Goal: Information Seeking & Learning: Learn about a topic

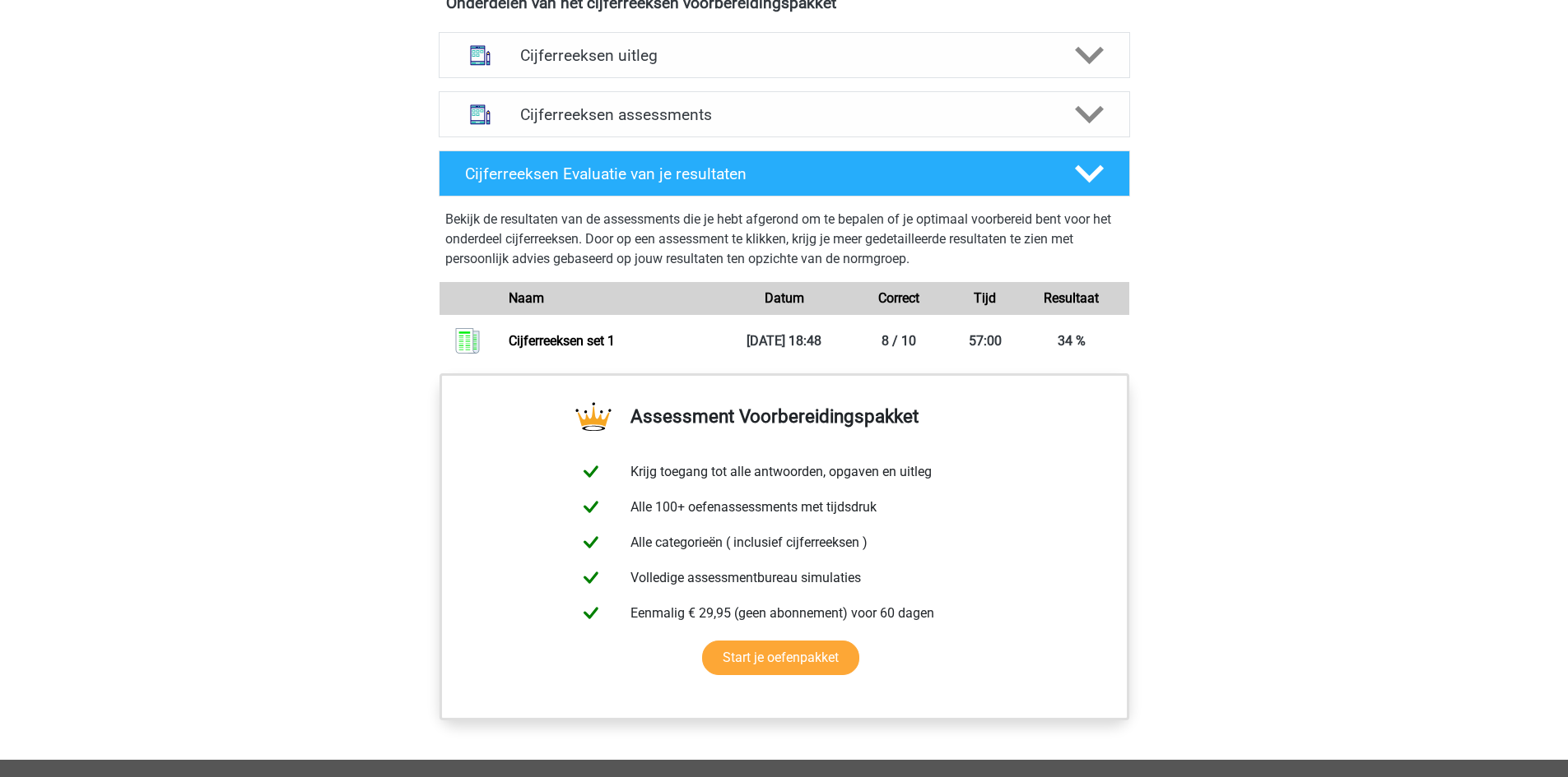
scroll to position [822, 0]
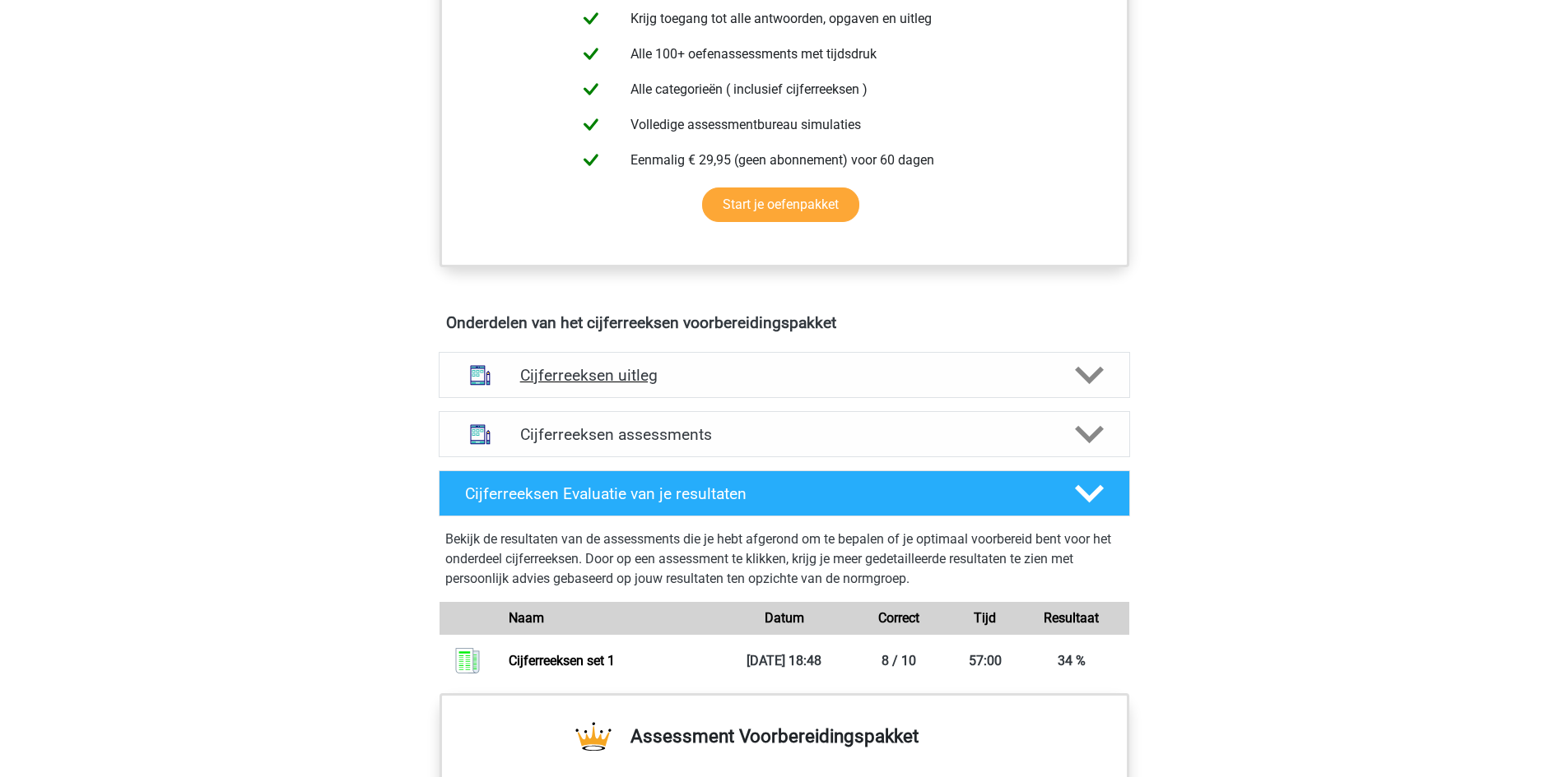
click at [1083, 385] on polygon at bounding box center [1089, 376] width 29 height 18
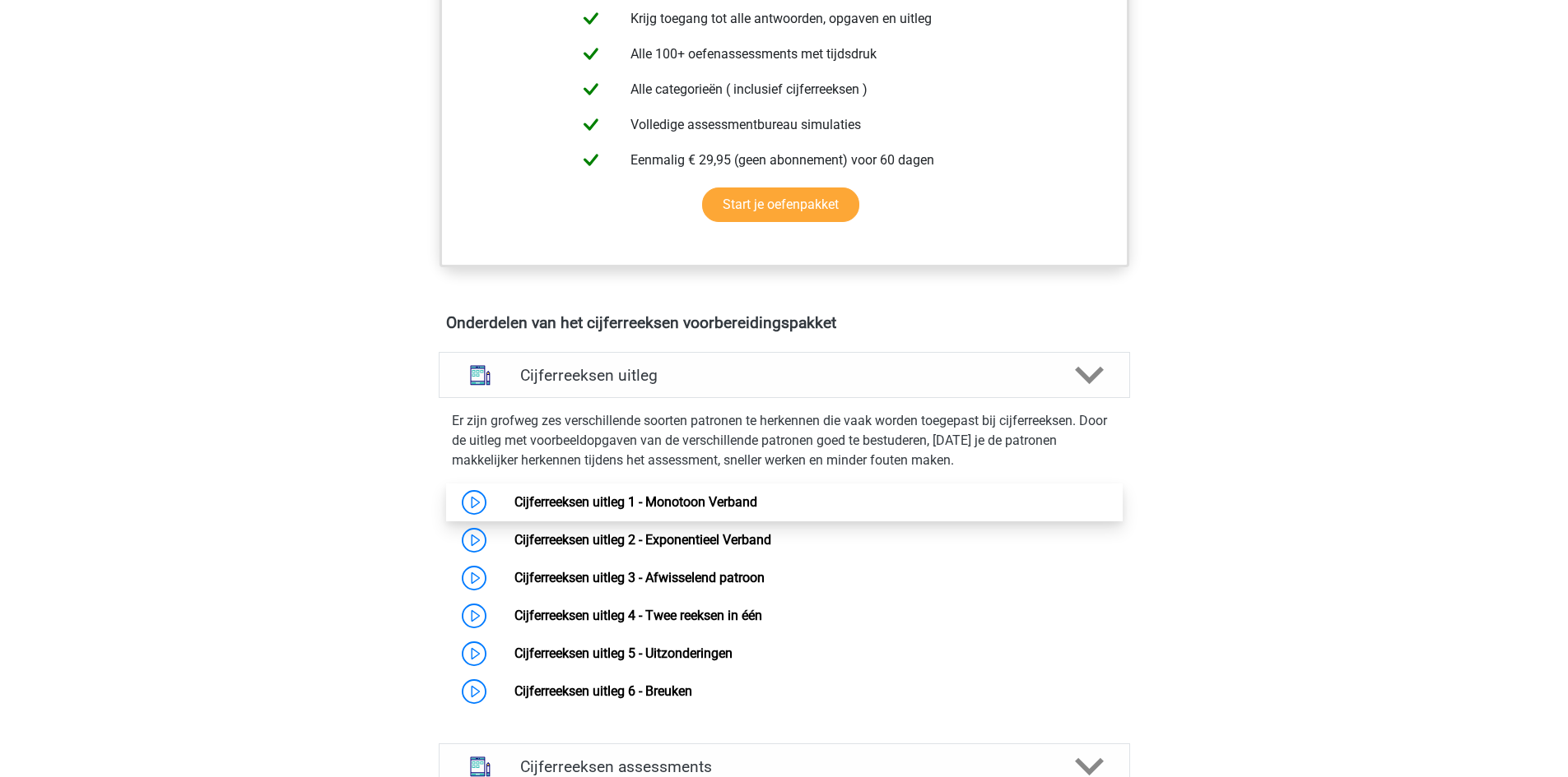
click at [692, 510] on link "Cijferreeksen uitleg 1 - Monotoon Verband" at bounding box center [636, 502] width 243 height 16
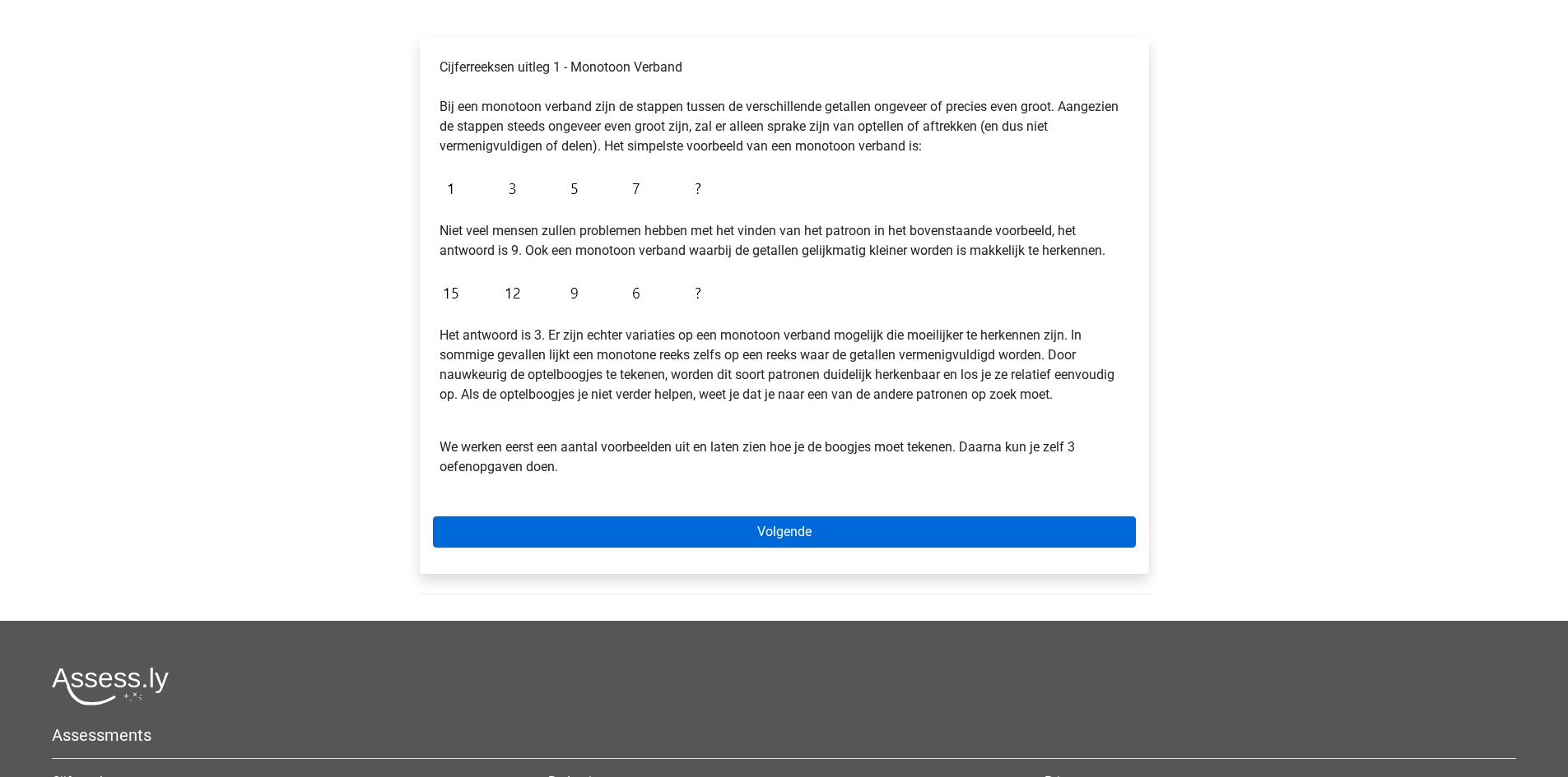
scroll to position [247, 0]
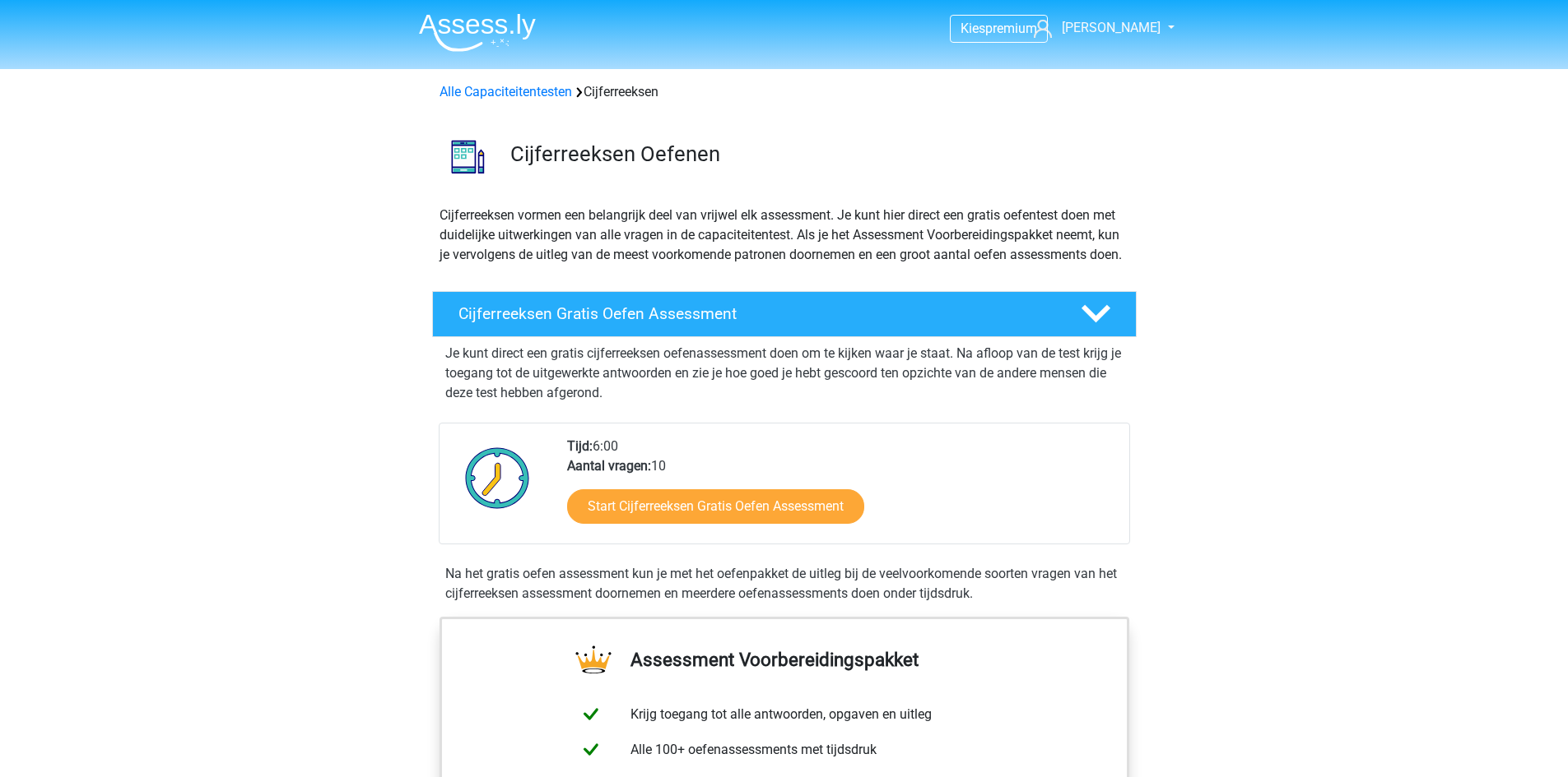
scroll to position [696, 0]
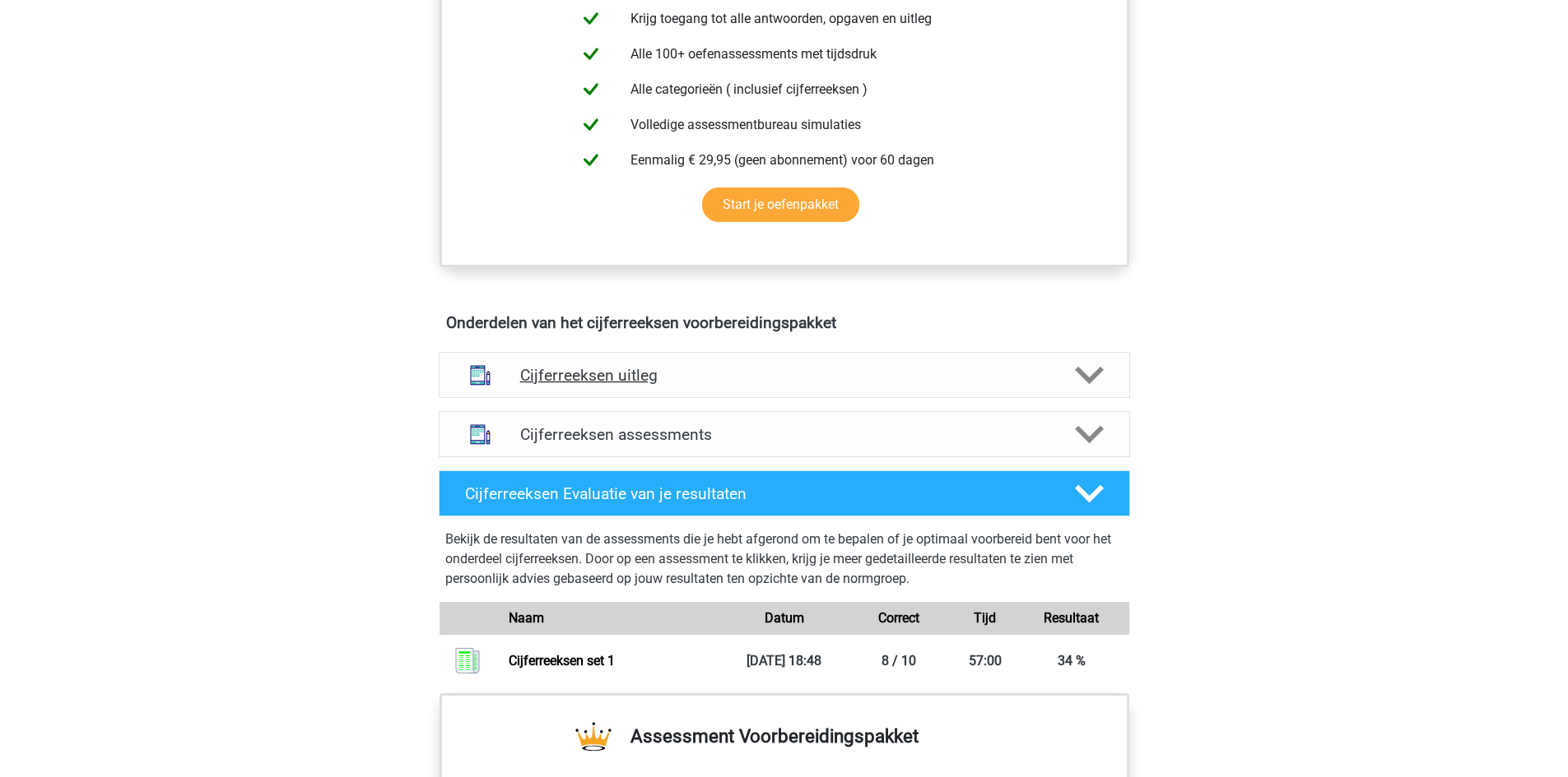
click at [1026, 385] on h4 "Cijferreeksen uitleg" at bounding box center [784, 376] width 528 height 19
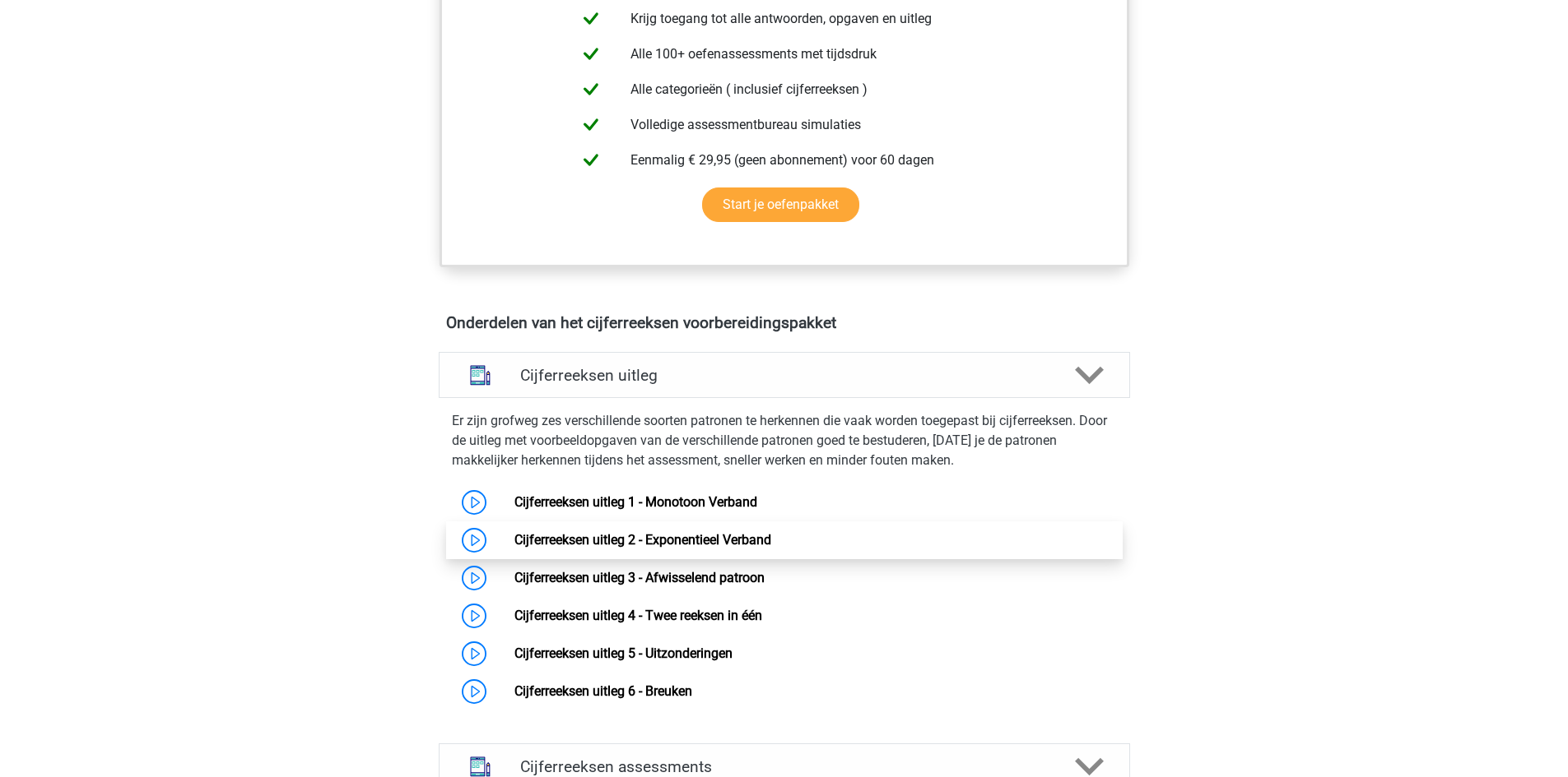
click at [730, 548] on link "Cijferreeksen uitleg 2 - Exponentieel Verband" at bounding box center [643, 540] width 257 height 16
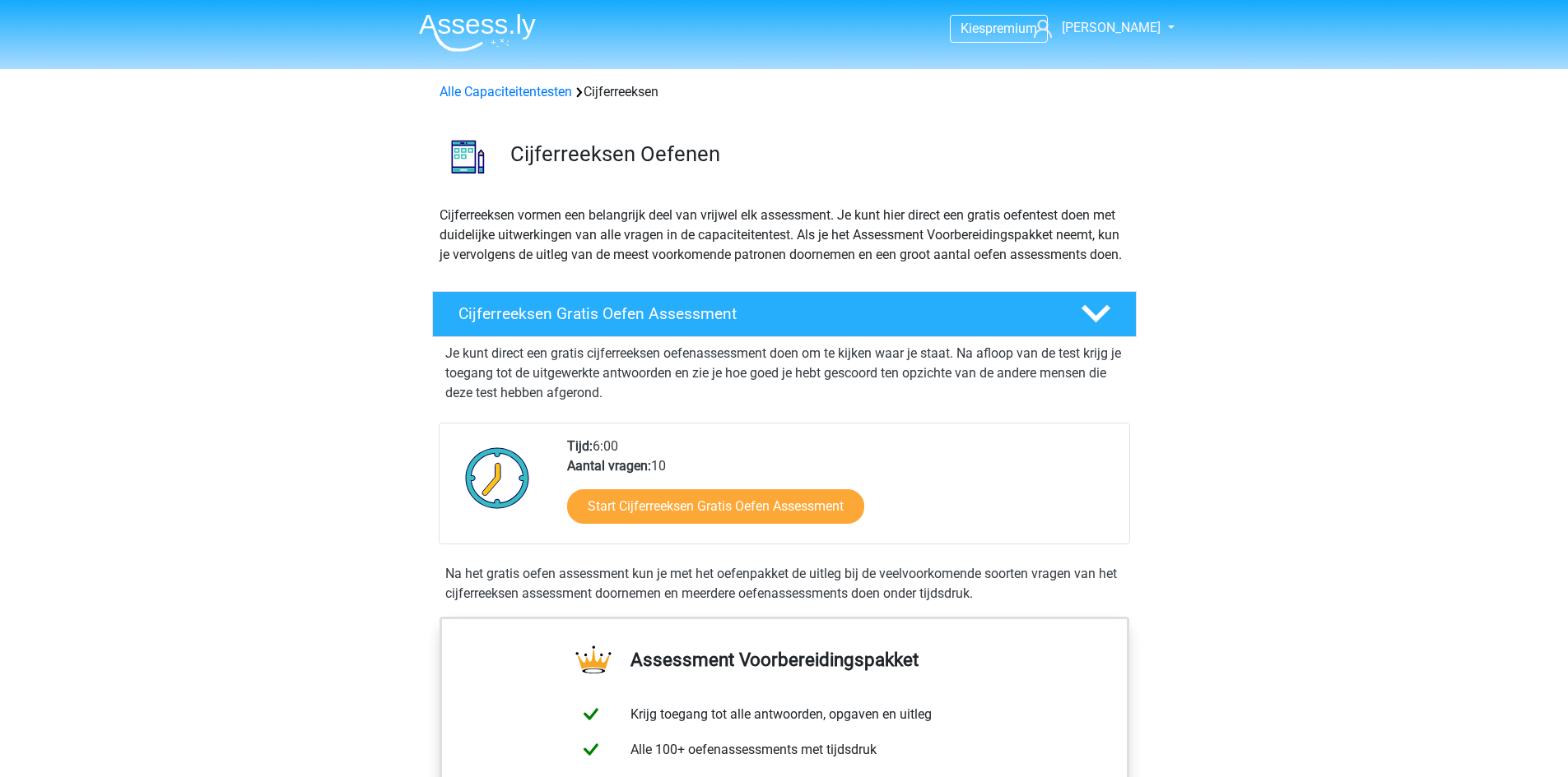
scroll to position [696, 0]
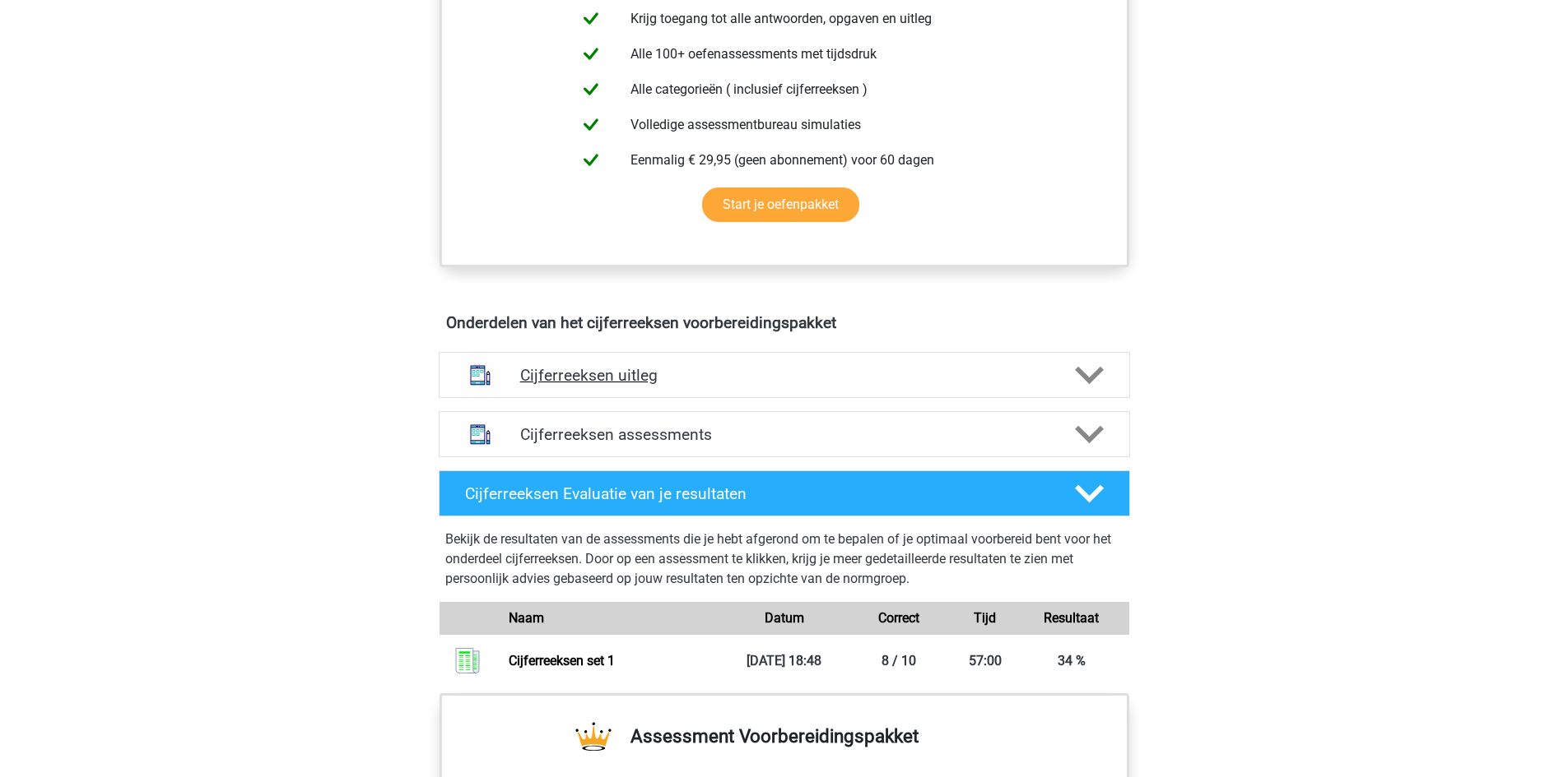
click at [883, 385] on h4 "Cijferreeksen uitleg" at bounding box center [784, 376] width 528 height 19
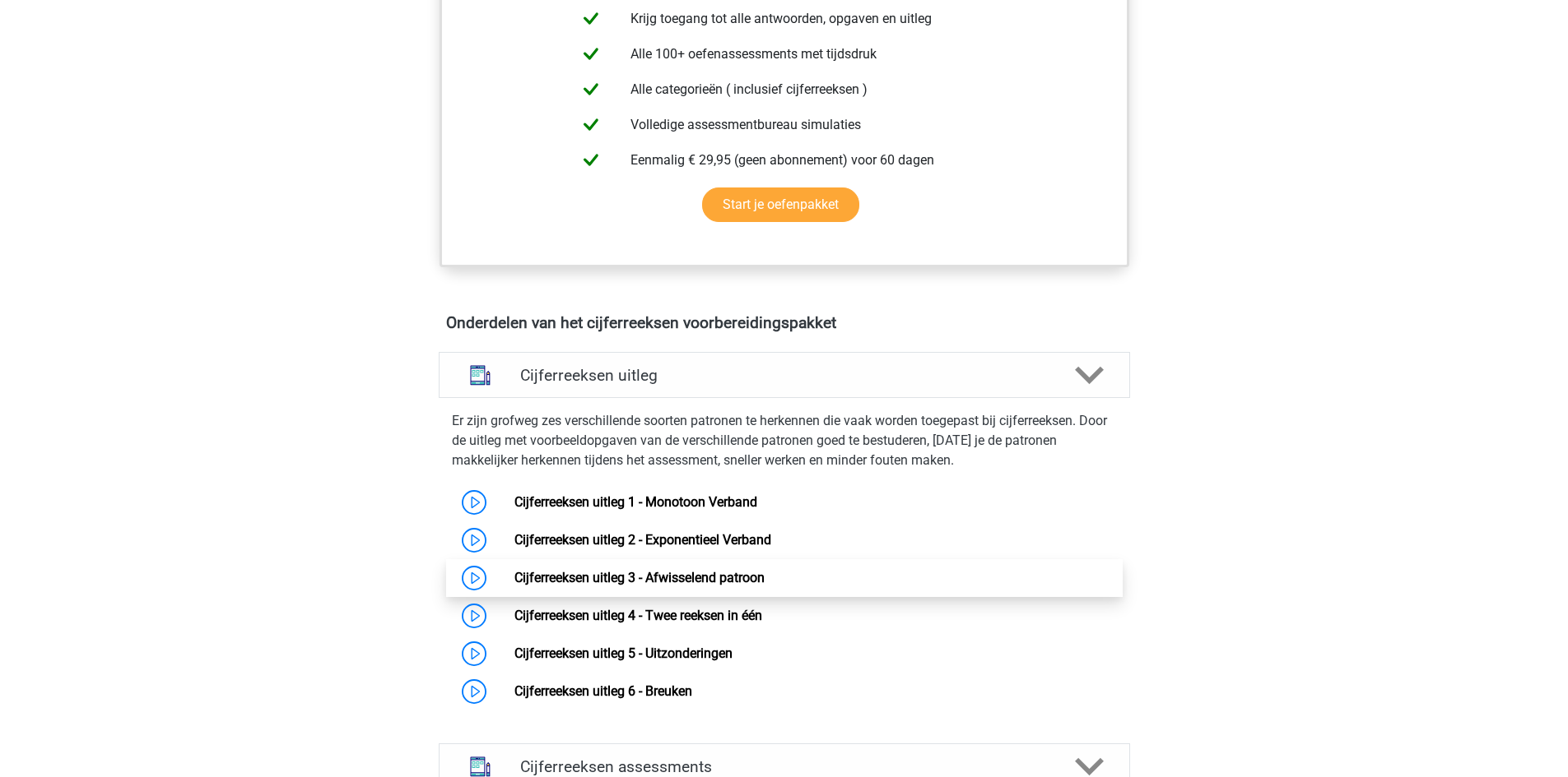
click at [738, 586] on link "Cijferreeksen uitleg 3 - Afwisselend patroon" at bounding box center [639, 578] width 250 height 16
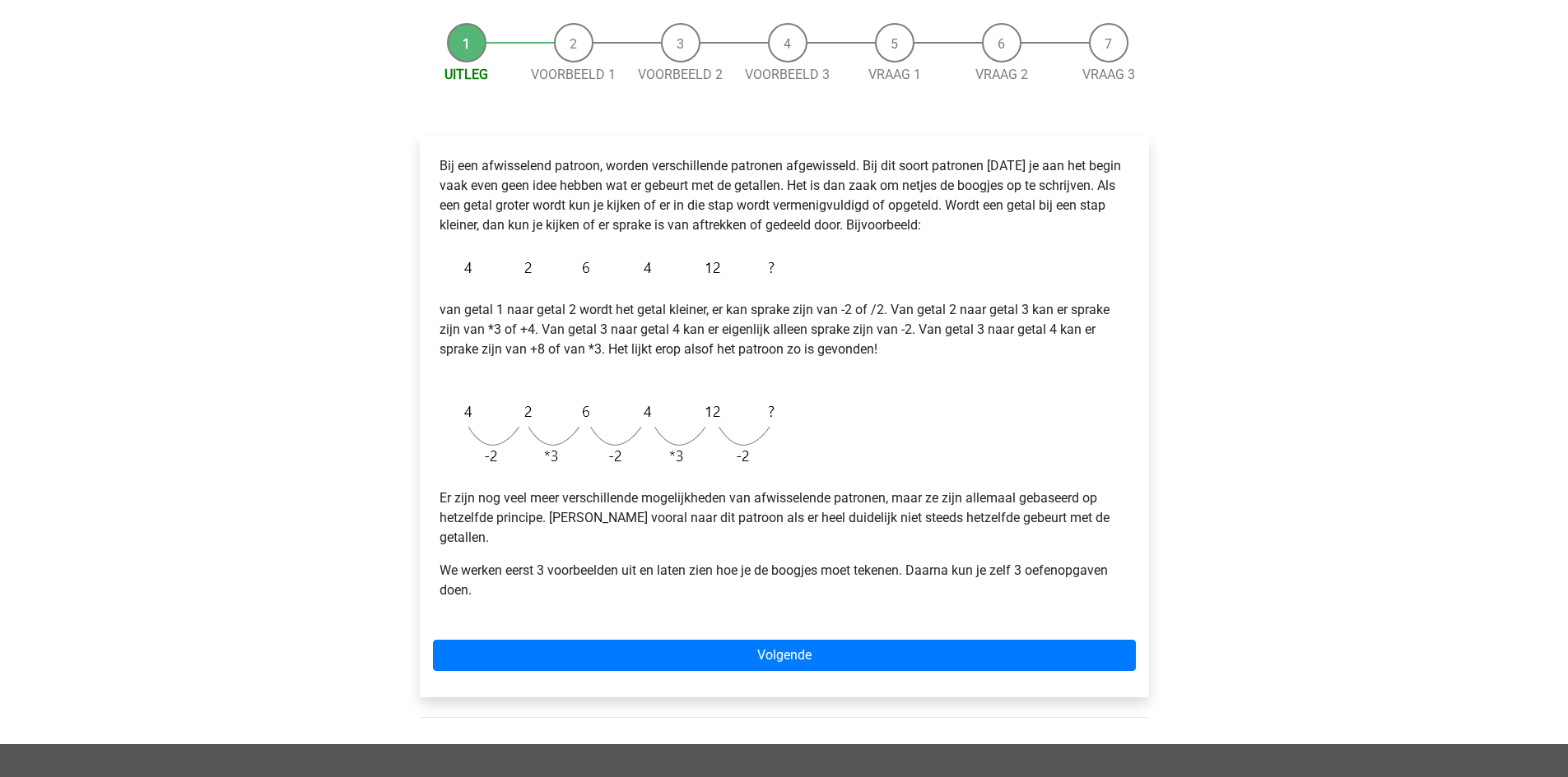
scroll to position [164, 0]
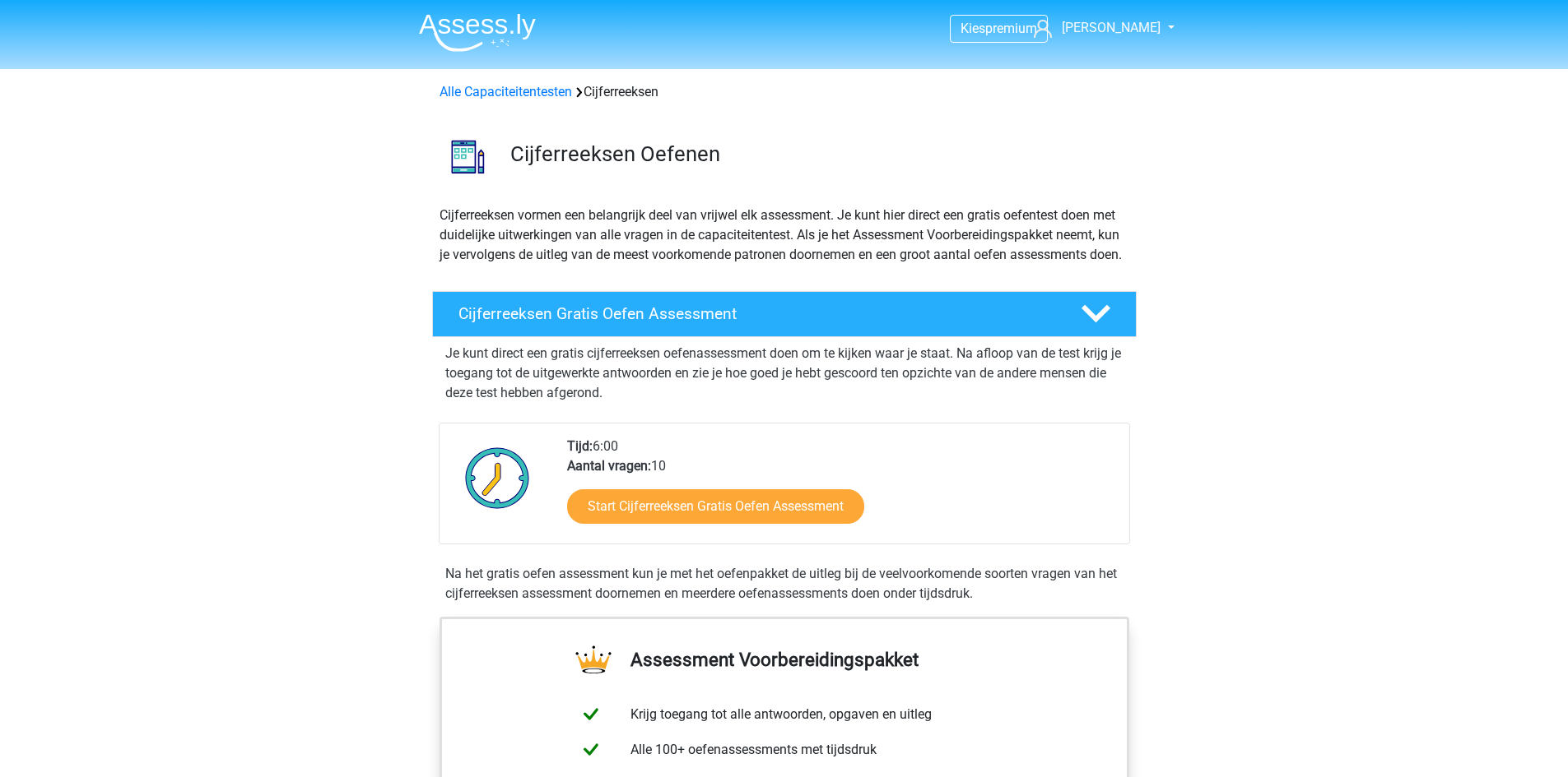
scroll to position [696, 0]
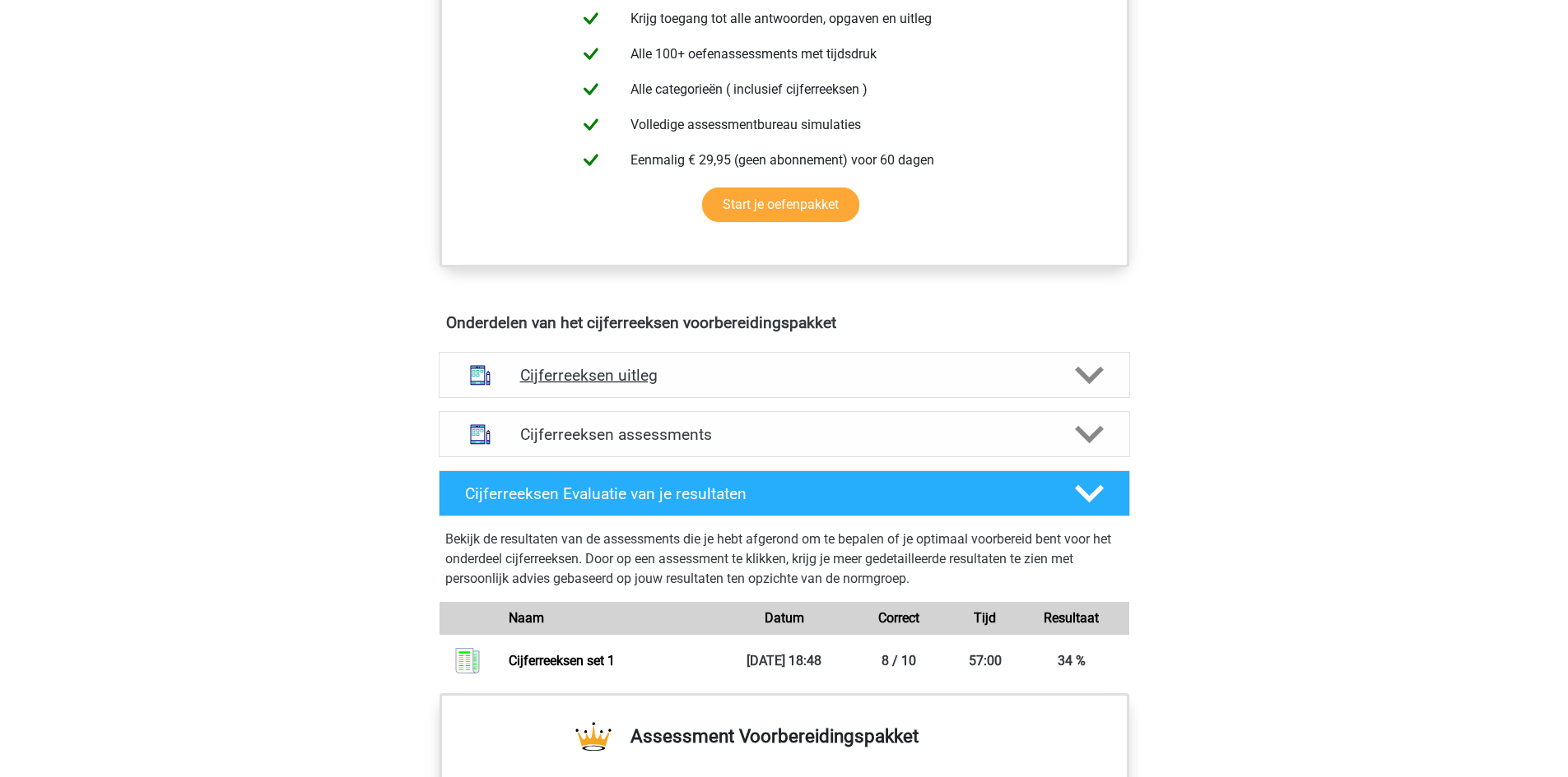
click at [936, 385] on h4 "Cijferreeksen uitleg" at bounding box center [784, 376] width 528 height 19
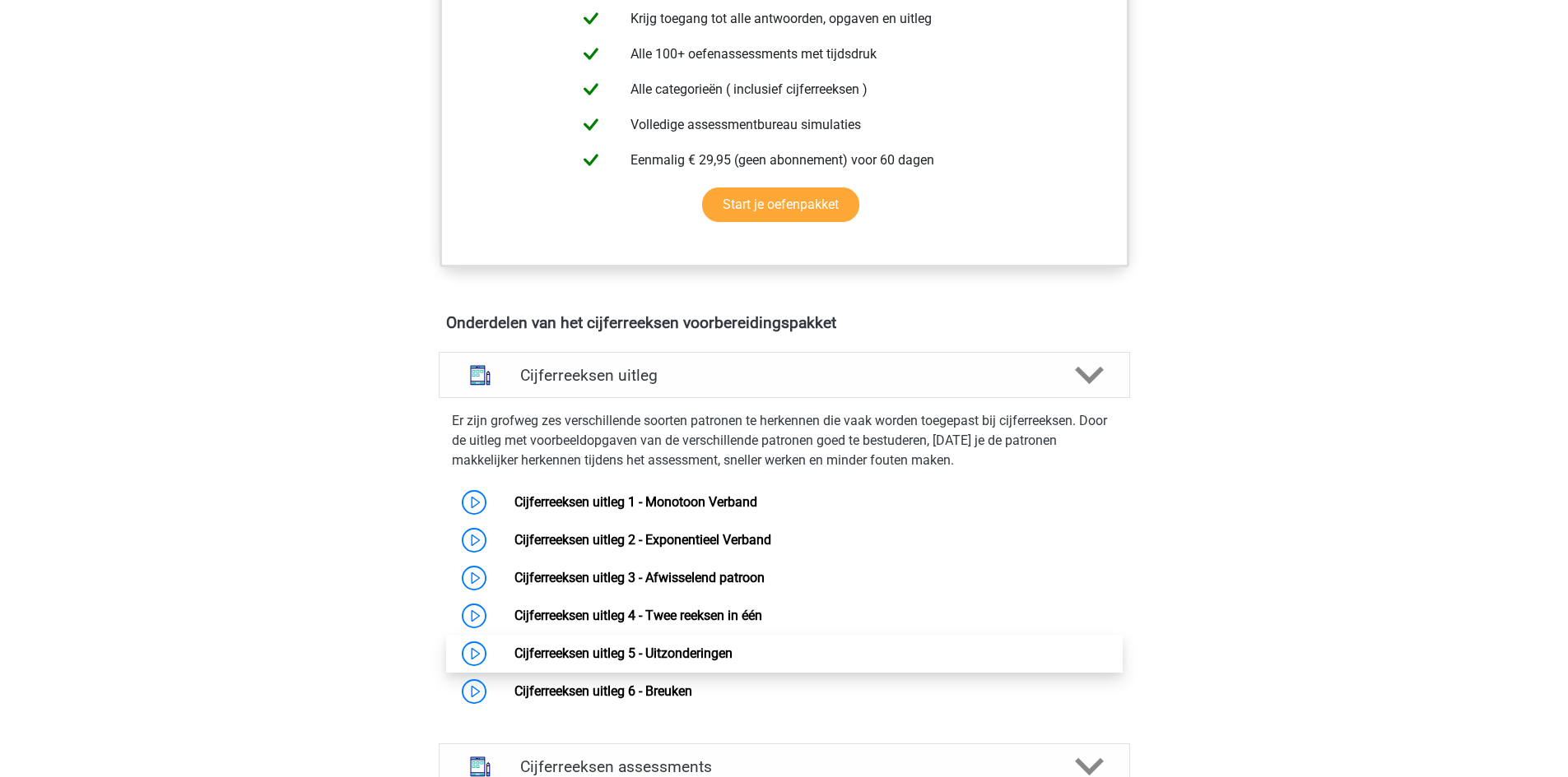
click at [702, 661] on link "Cijferreeksen uitleg 5 - Uitzonderingen" at bounding box center [623, 653] width 219 height 16
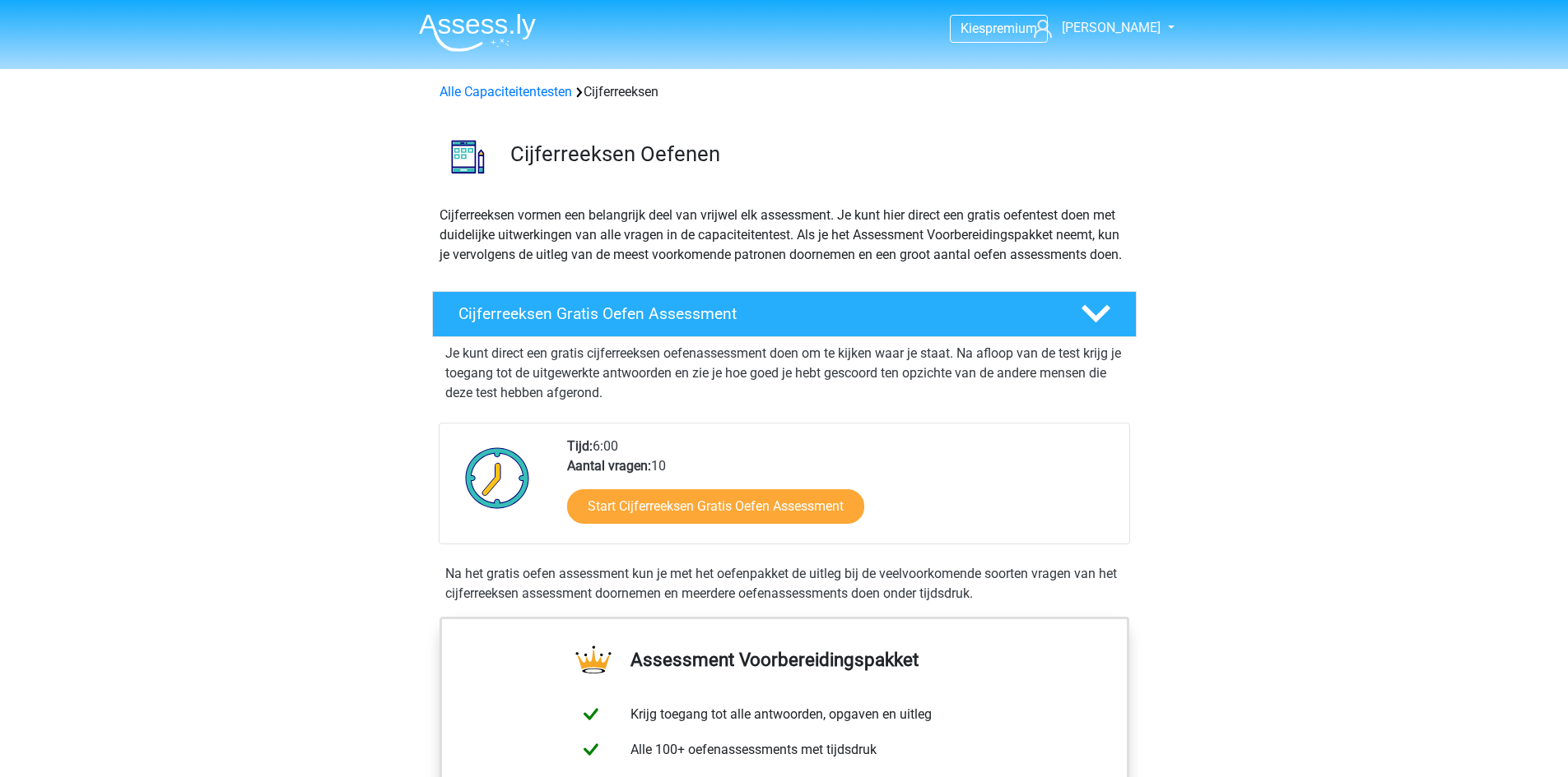
scroll to position [696, 0]
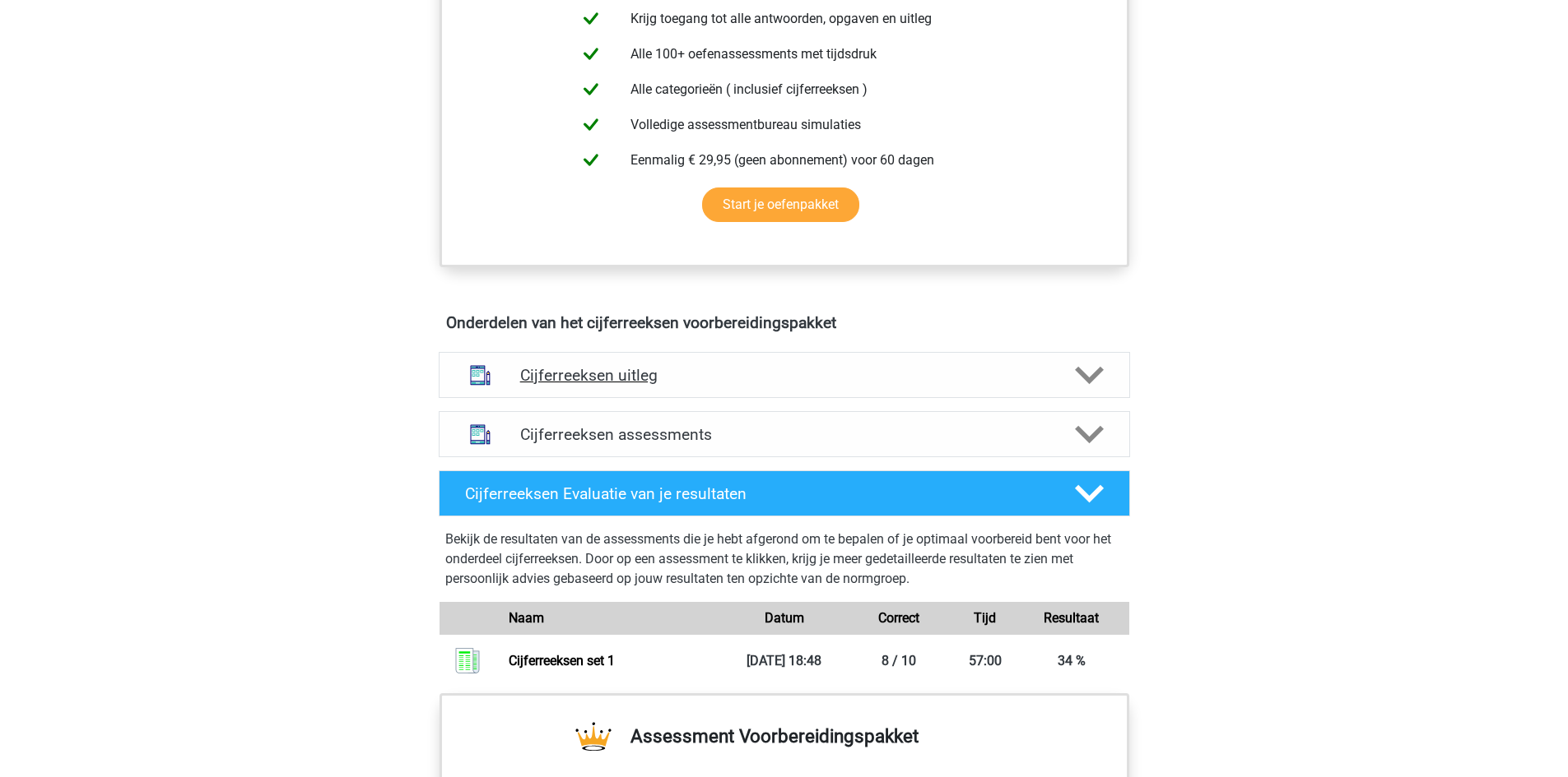
drag, startPoint x: 1091, startPoint y: 397, endPoint x: 1106, endPoint y: 386, distance: 18.6
click at [1091, 390] on icon at bounding box center [1089, 375] width 29 height 29
